Goal: Transaction & Acquisition: Download file/media

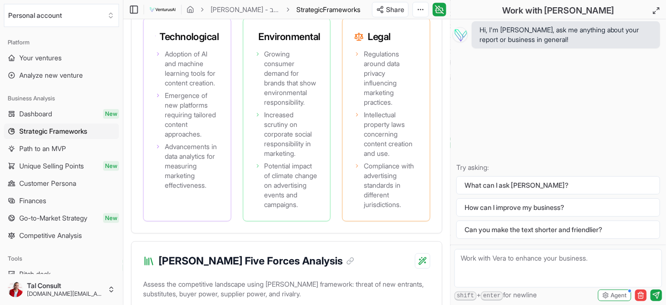
scroll to position [1395, 0]
click at [372, 106] on span "Regulations around data privacy influencing marketing practices." at bounding box center [391, 78] width 54 height 58
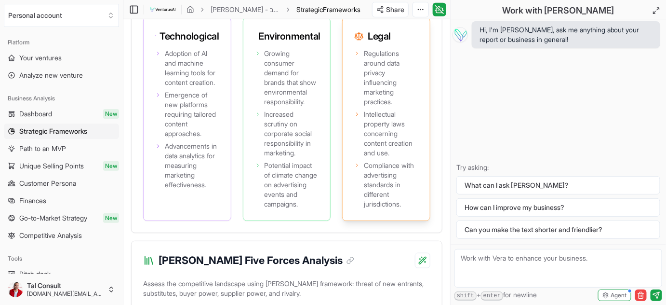
click at [381, 158] on span "Intellectual property laws concerning content creation and use." at bounding box center [391, 133] width 54 height 48
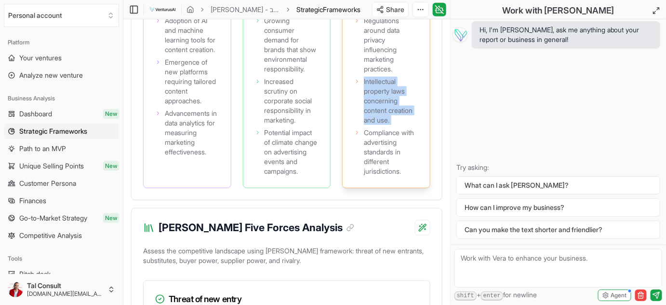
scroll to position [1428, 0]
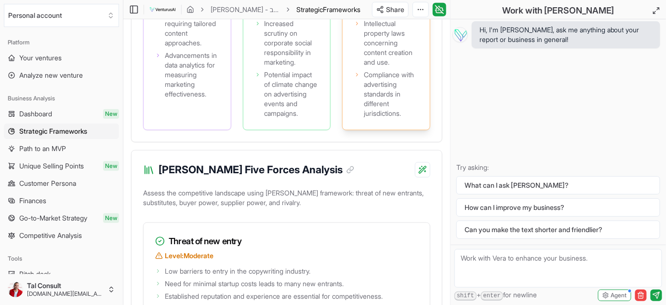
click at [390, 118] on span "Compliance with advertising standards in different jurisdictions." at bounding box center [391, 94] width 54 height 48
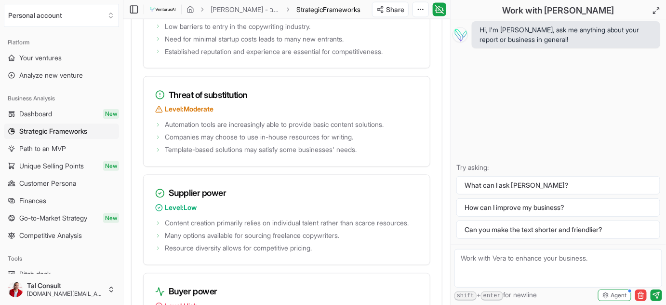
scroll to position [1738, 0]
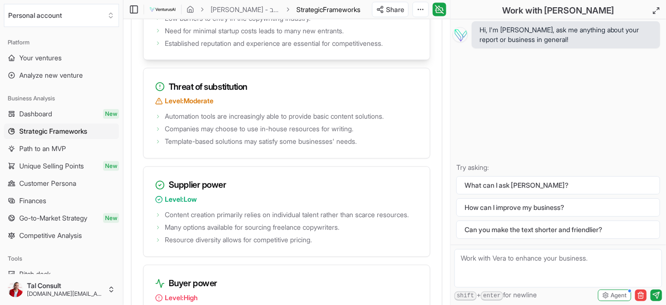
click at [286, 23] on span "Low barriers to entry in the copywriting industry." at bounding box center [238, 18] width 146 height 10
click at [268, 36] on span "Need for minimal startup costs leads to many new entrants." at bounding box center [254, 31] width 179 height 10
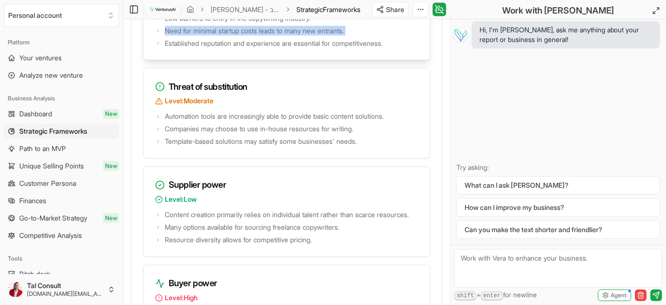
click at [268, 36] on span "Need for minimal startup costs leads to many new entrants." at bounding box center [254, 31] width 179 height 10
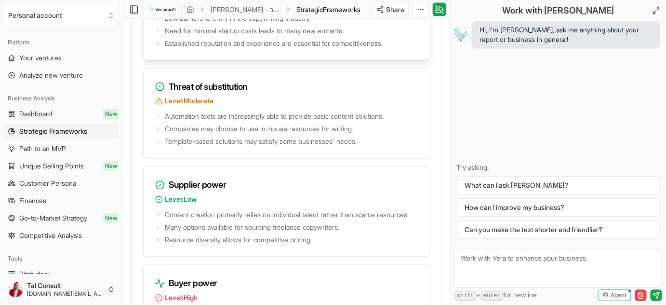
click at [268, 36] on span "Need for minimal startup costs leads to many new entrants." at bounding box center [254, 31] width 179 height 10
click at [261, 48] on span "Established reputation and experience are essential for competitiveness." at bounding box center [274, 44] width 218 height 10
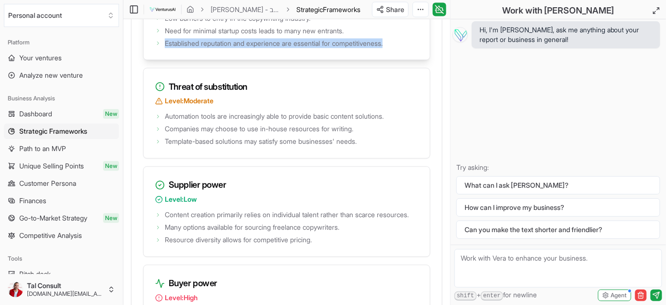
click at [261, 48] on span "Established reputation and experience are essential for competitiveness." at bounding box center [274, 44] width 218 height 10
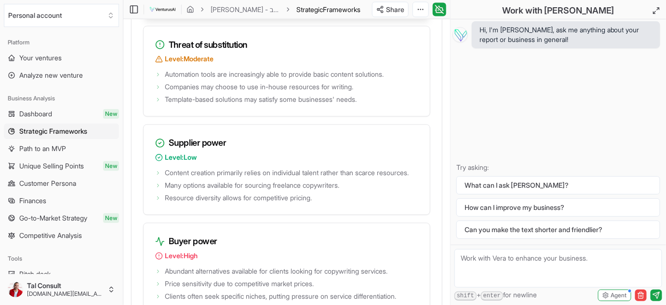
scroll to position [1780, 0]
click at [252, 80] on span "Automation tools are increasingly able to provide basic content solutions." at bounding box center [274, 75] width 219 height 10
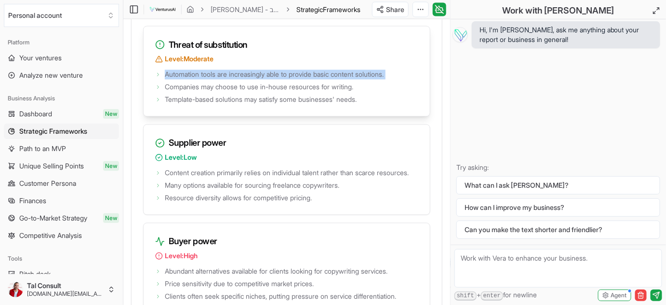
click at [252, 80] on span "Automation tools are increasingly able to provide basic content solutions." at bounding box center [274, 75] width 219 height 10
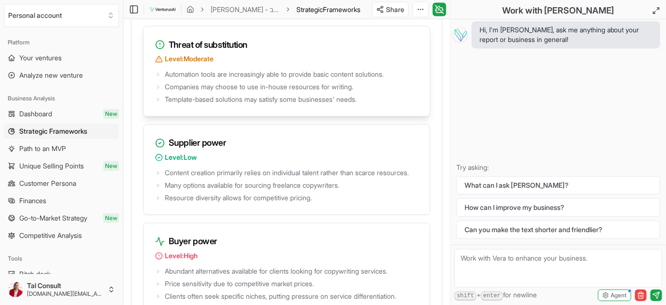
click at [333, 92] on span "Companies may choose to use in-house resources for writing." at bounding box center [259, 87] width 188 height 10
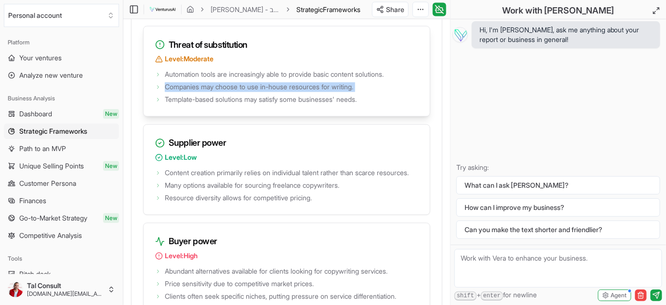
click at [333, 92] on span "Companies may choose to use in-house resources for writing." at bounding box center [259, 87] width 188 height 10
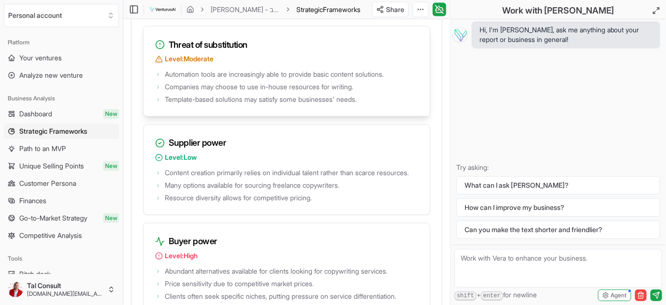
click at [228, 80] on span "Automation tools are increasingly able to provide basic content solutions." at bounding box center [274, 75] width 219 height 10
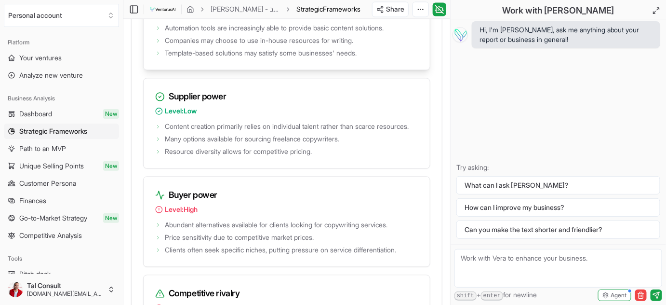
scroll to position [1827, 0]
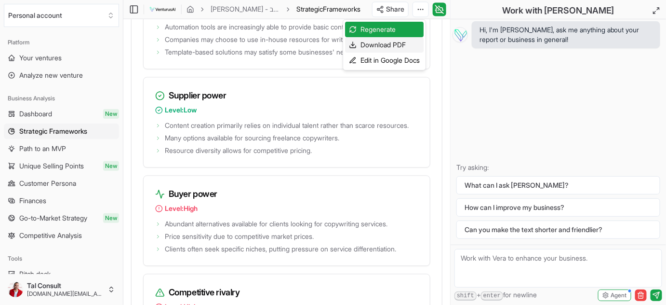
click at [402, 44] on div "Download PDF" at bounding box center [384, 44] width 79 height 15
